Goal: Task Accomplishment & Management: Use online tool/utility

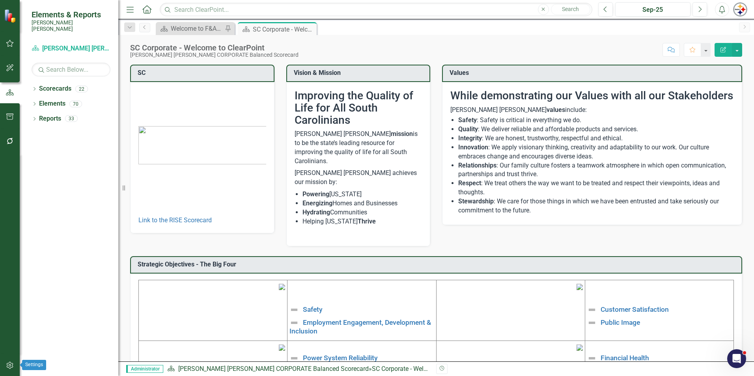
click at [10, 367] on icon "button" at bounding box center [9, 365] width 7 height 7
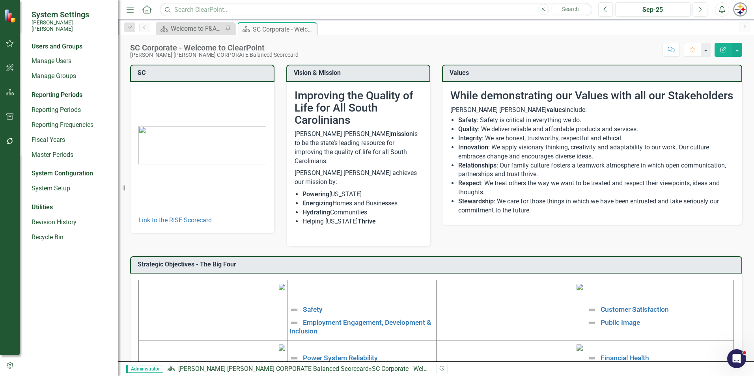
click at [13, 141] on icon "button" at bounding box center [10, 141] width 8 height 6
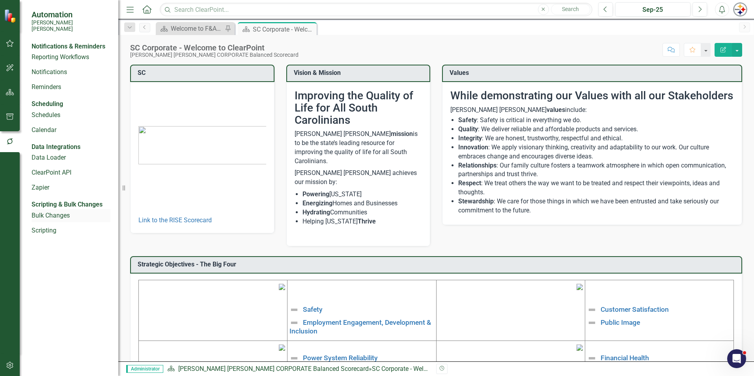
click at [56, 221] on link "Bulk Changes" at bounding box center [71, 215] width 79 height 9
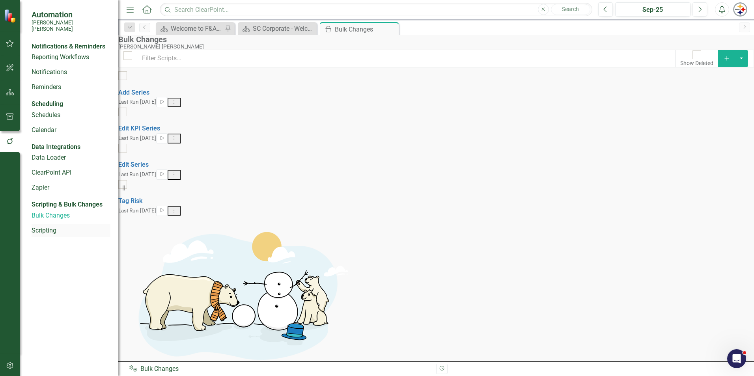
click at [46, 238] on div "Scripting" at bounding box center [71, 230] width 79 height 13
click at [57, 236] on link "Scripting" at bounding box center [71, 230] width 79 height 9
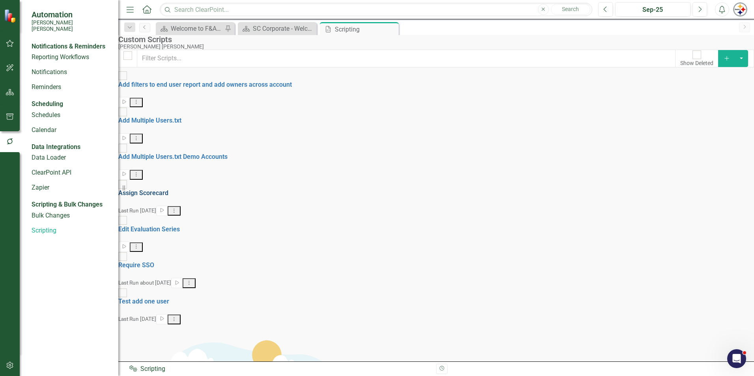
click at [168, 189] on link "Assign Scorecard" at bounding box center [143, 192] width 50 height 7
click at [129, 178] on input "Assign Scorecard" at bounding box center [123, 184] width 12 height 12
checkbox input "true"
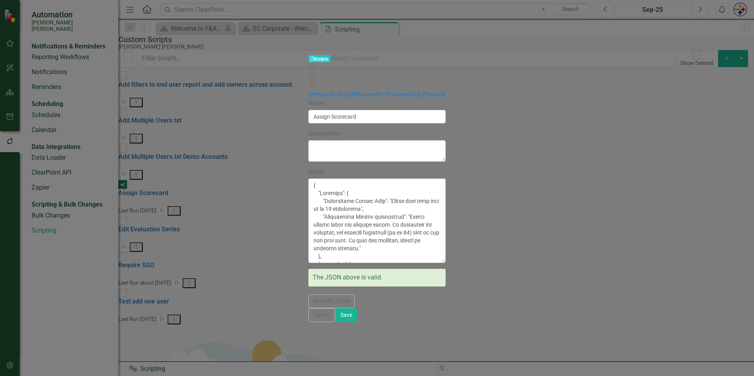
click at [316, 82] on icon "Close" at bounding box center [313, 85] width 8 height 6
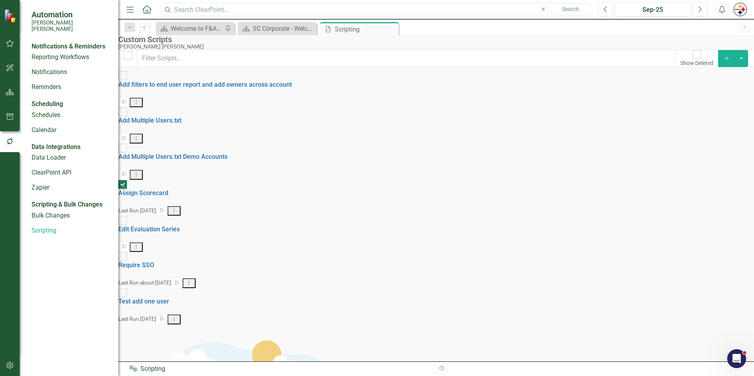
click at [257, 5] on input "text" at bounding box center [376, 10] width 433 height 14
type input "wid"
click at [168, 189] on link "Assign Scorecard" at bounding box center [143, 192] width 50 height 7
click at [129, 178] on input "Assign Scorecard" at bounding box center [123, 184] width 12 height 12
checkbox input "false"
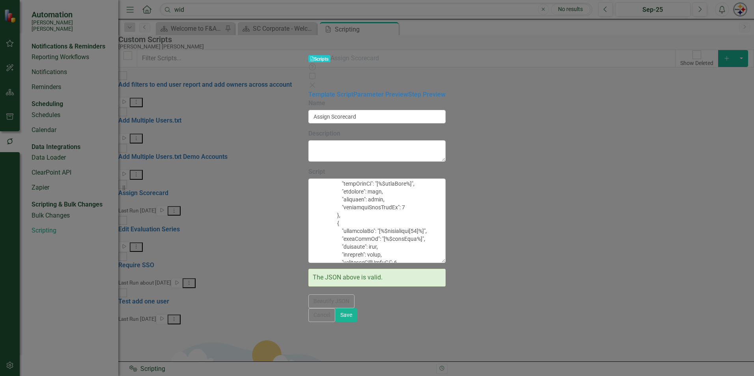
scroll to position [1657, 0]
click at [354, 91] on link "Parameter Preview" at bounding box center [381, 94] width 55 height 7
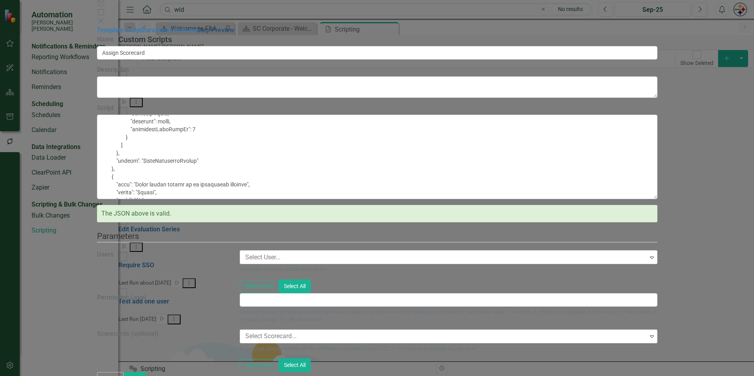
click at [197, 34] on link "Step Preview" at bounding box center [215, 29] width 37 height 7
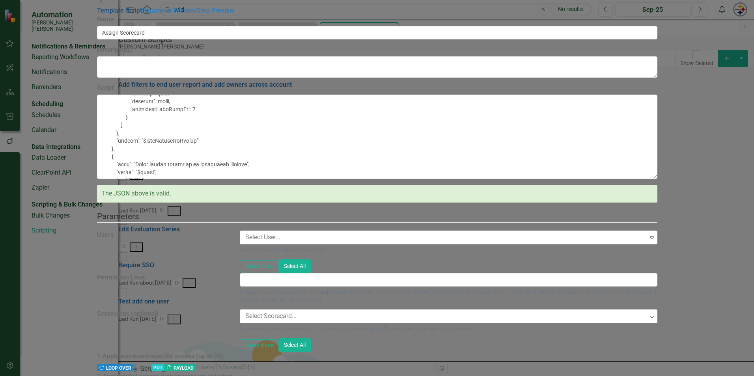
click at [107, 14] on link "Template Script" at bounding box center [119, 10] width 45 height 7
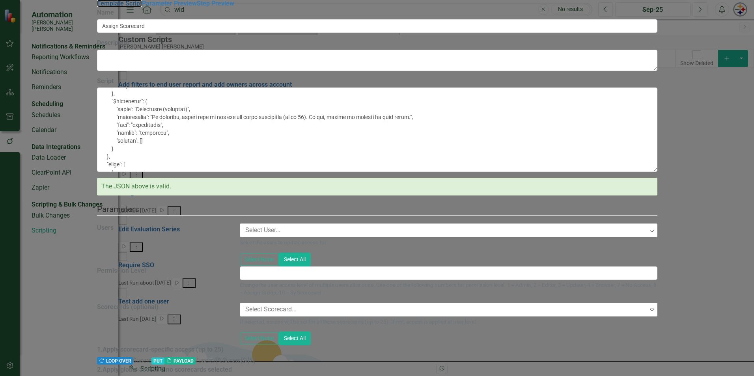
scroll to position [142, 0]
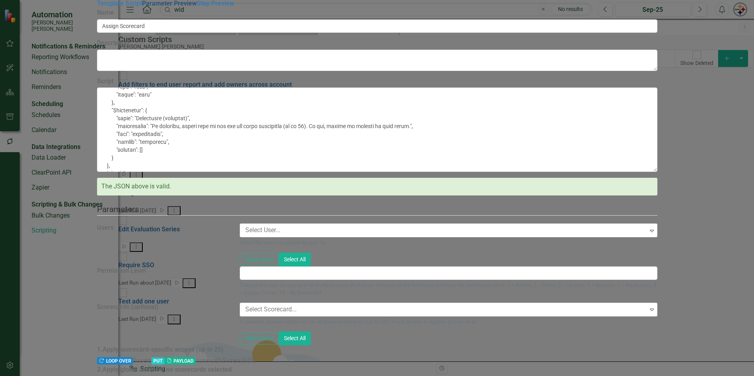
click at [142, 7] on link "Parameter Preview" at bounding box center [169, 3] width 55 height 7
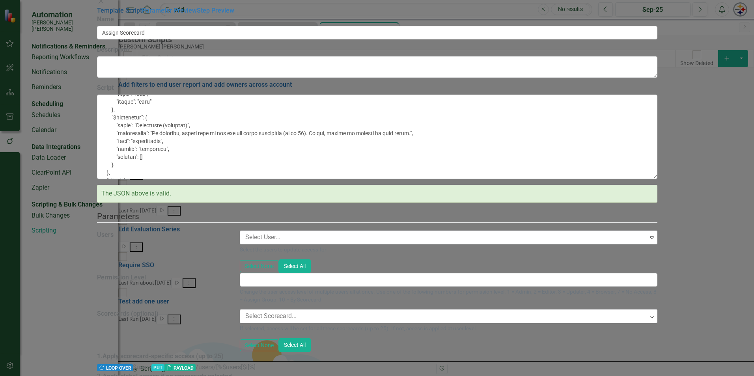
click at [129, 14] on link "Template Script" at bounding box center [119, 10] width 45 height 7
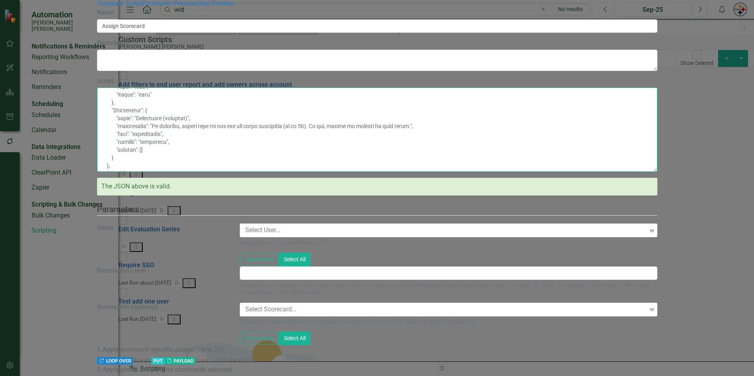
click at [362, 172] on textarea "Script" at bounding box center [377, 130] width 561 height 84
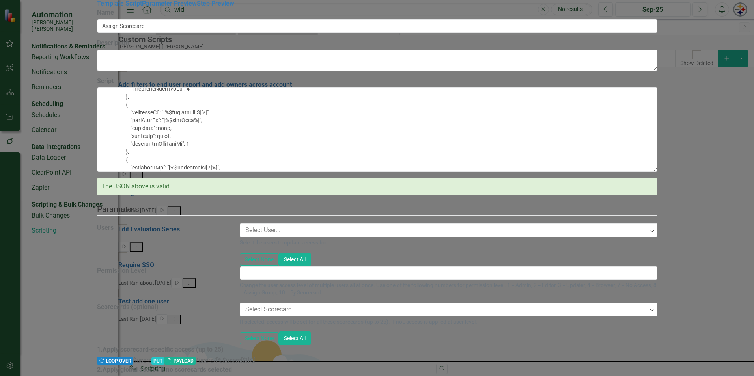
scroll to position [378, 0]
click at [142, 7] on link "Parameter Preview" at bounding box center [169, 3] width 55 height 7
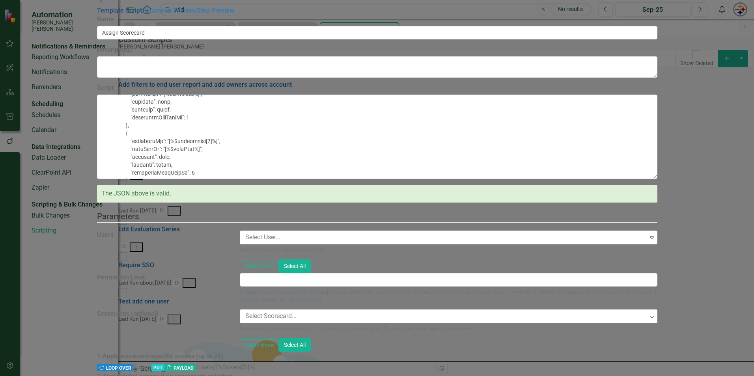
click at [113, 14] on link "Template Script" at bounding box center [119, 10] width 45 height 7
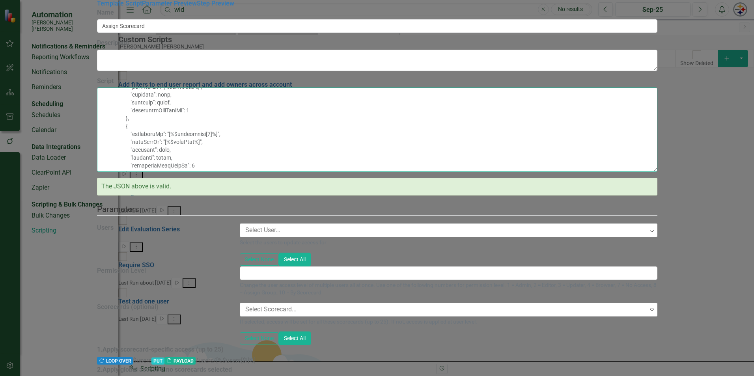
click at [416, 172] on textarea "Script" at bounding box center [377, 130] width 561 height 84
